Goal: Learn about a topic

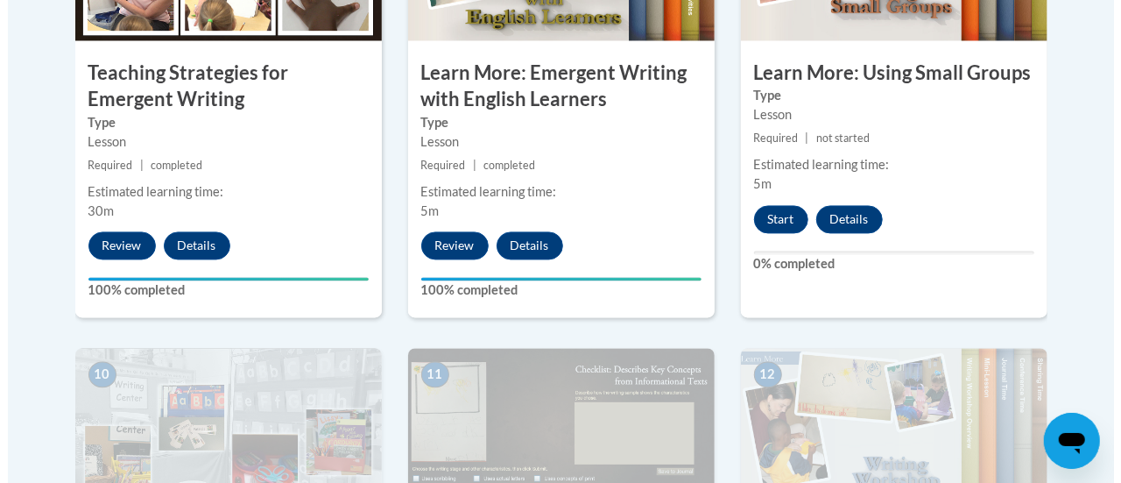
scroll to position [1688, 0]
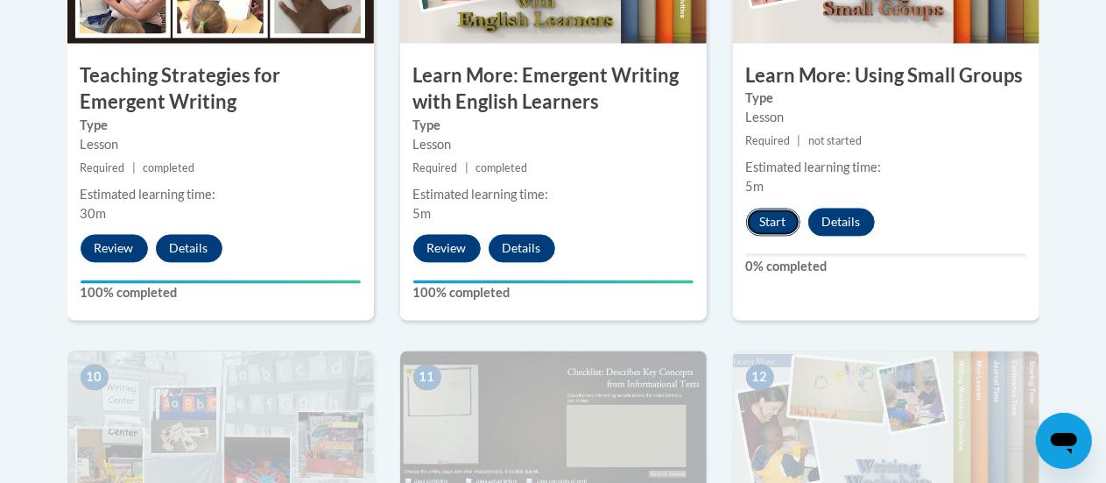
click at [770, 218] on button "Start" at bounding box center [773, 222] width 54 height 28
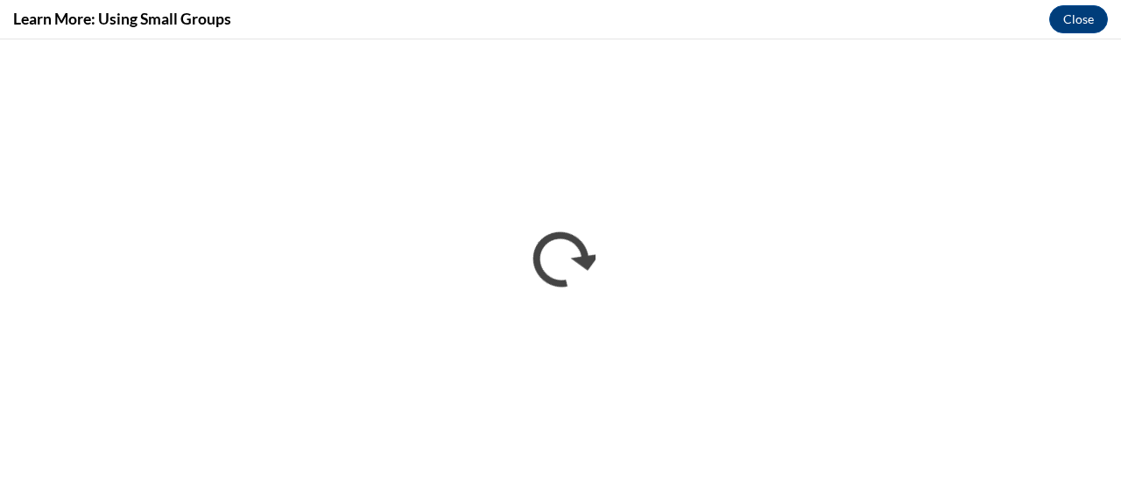
scroll to position [0, 0]
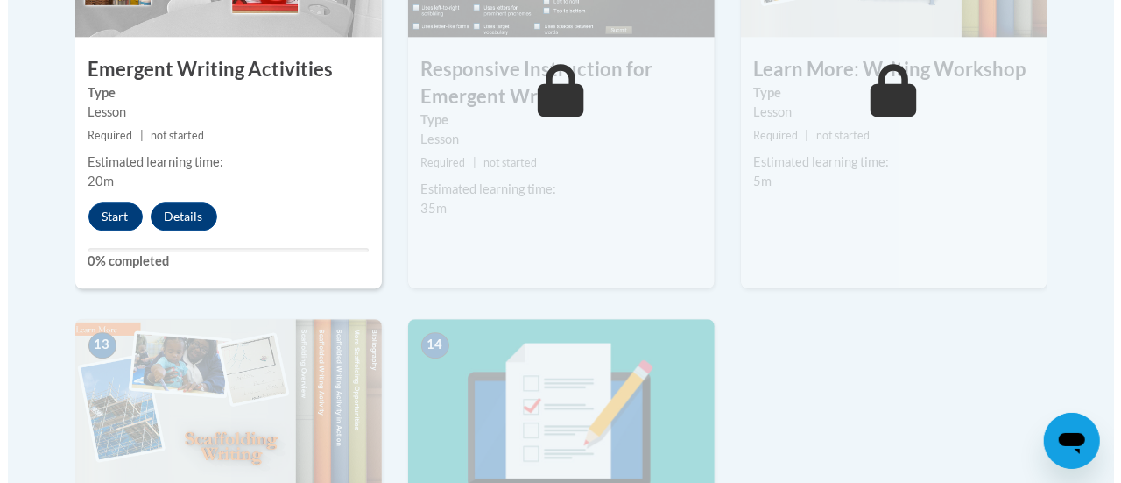
scroll to position [2179, 0]
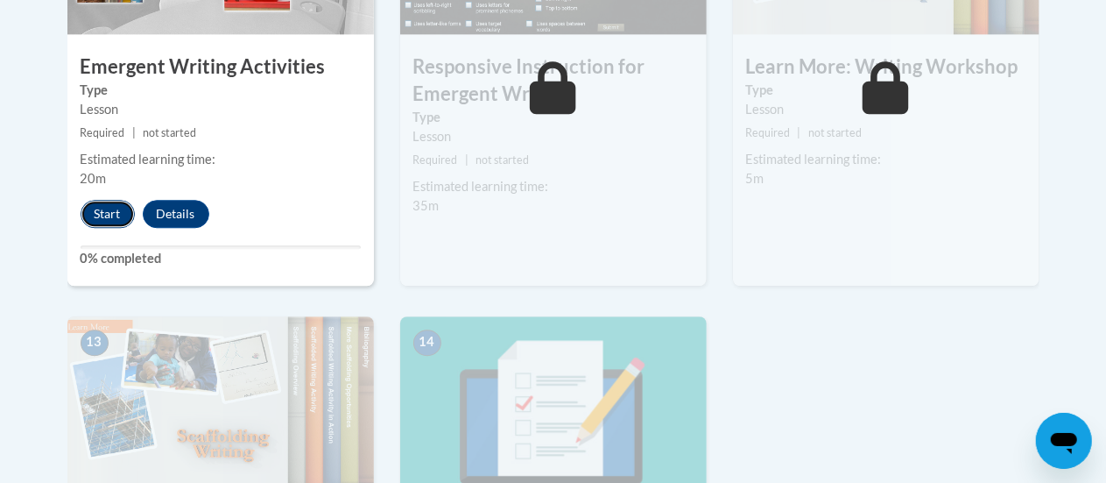
click at [114, 215] on button "Start" at bounding box center [108, 214] width 54 height 28
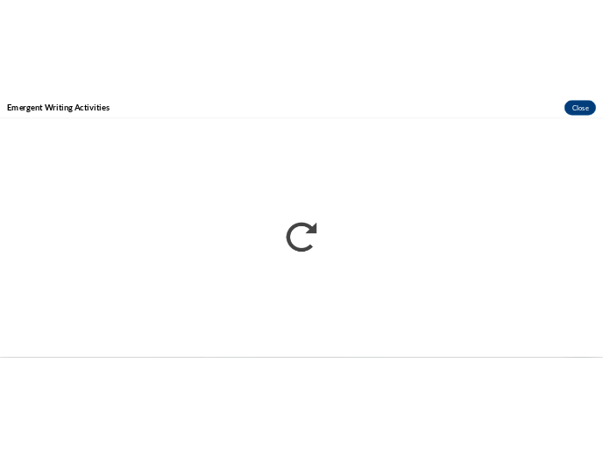
scroll to position [0, 0]
